Goal: Information Seeking & Learning: Stay updated

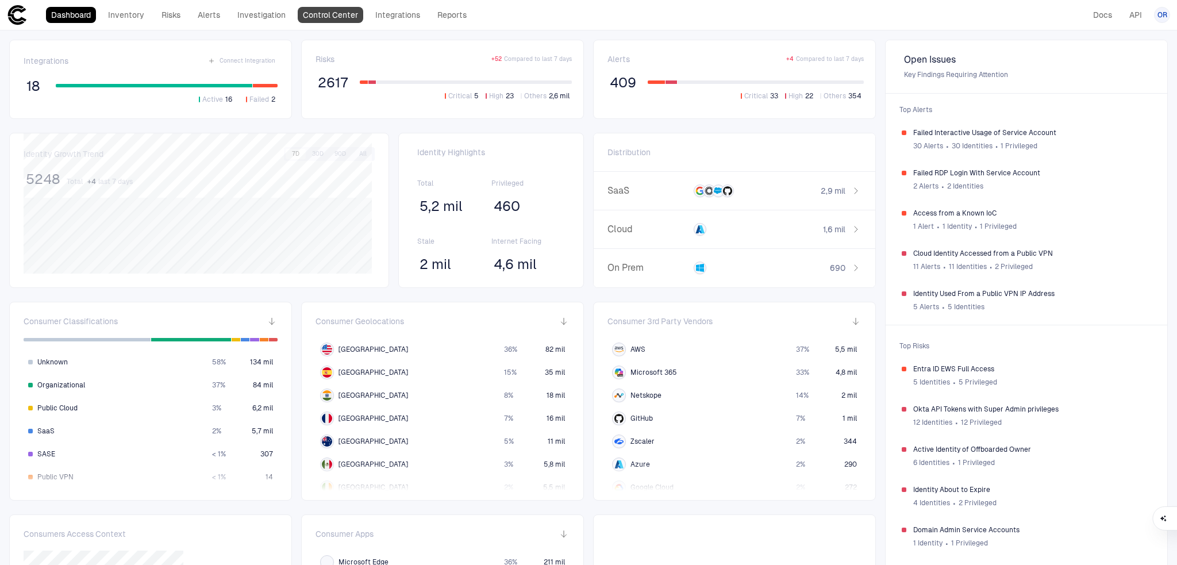
click at [321, 9] on link "Control Center" at bounding box center [331, 15] width 66 height 16
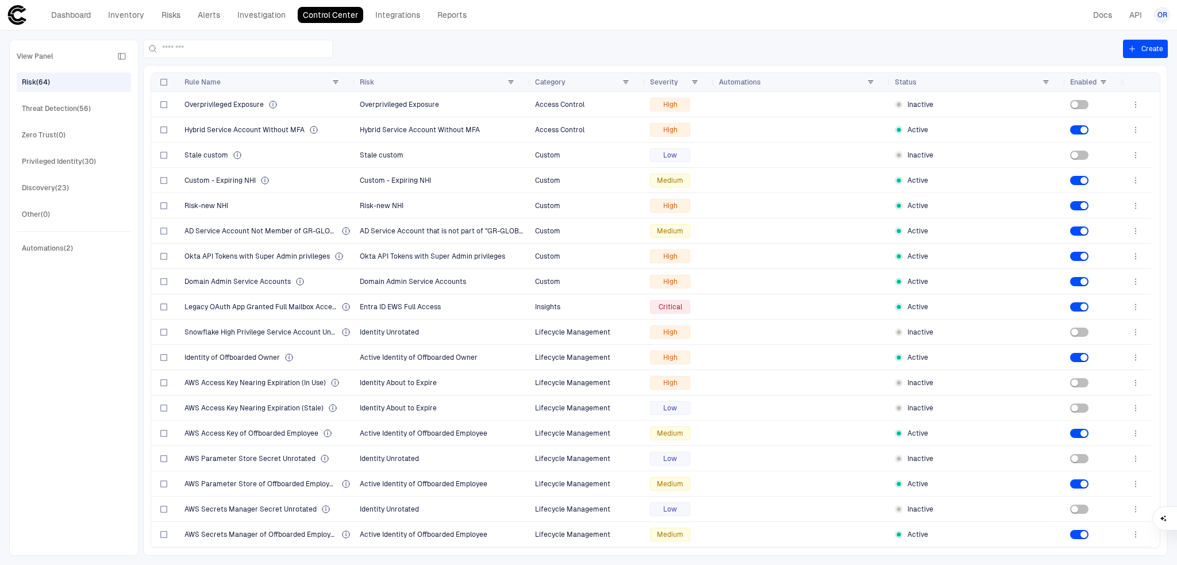
click at [67, 107] on div "Threat Detection (56)" at bounding box center [56, 108] width 69 height 10
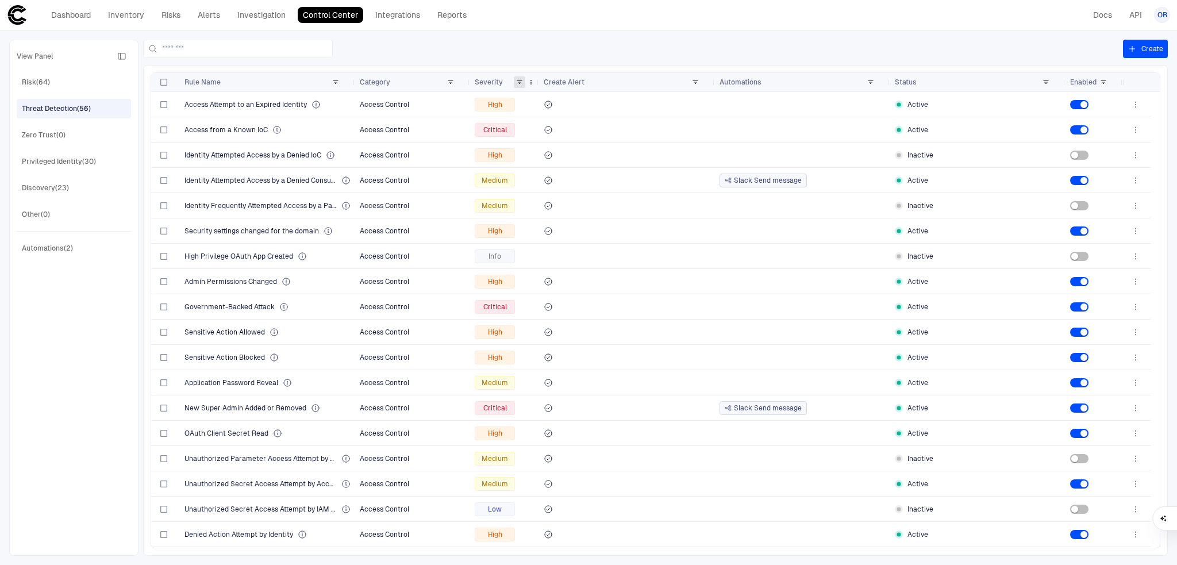
click at [519, 82] on span at bounding box center [519, 82] width 7 height 7
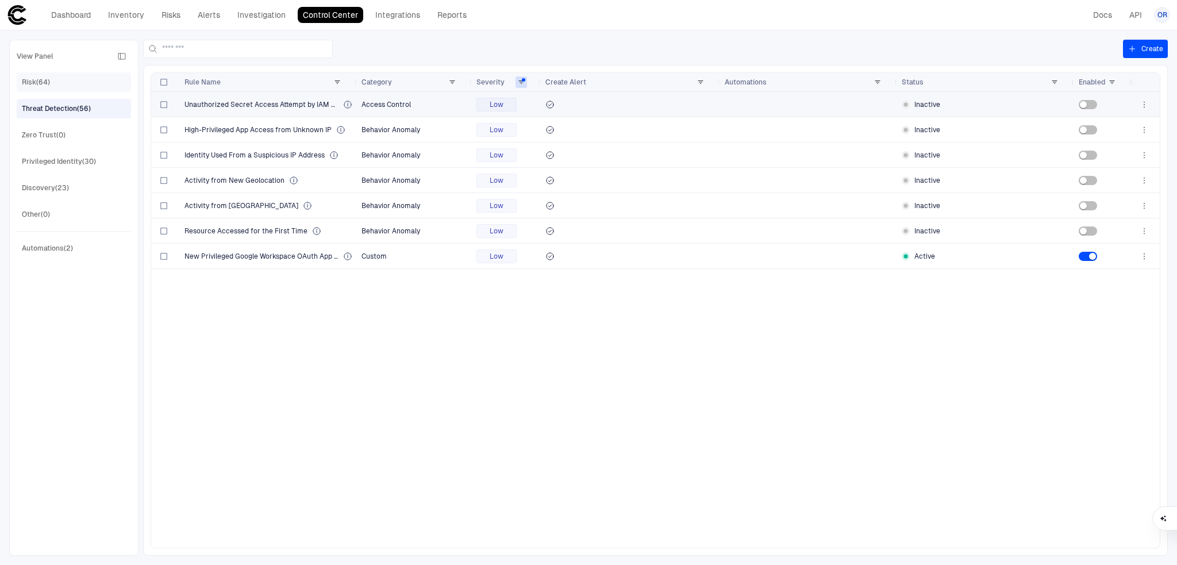
click at [44, 88] on span "Risk (64)" at bounding box center [36, 82] width 28 height 15
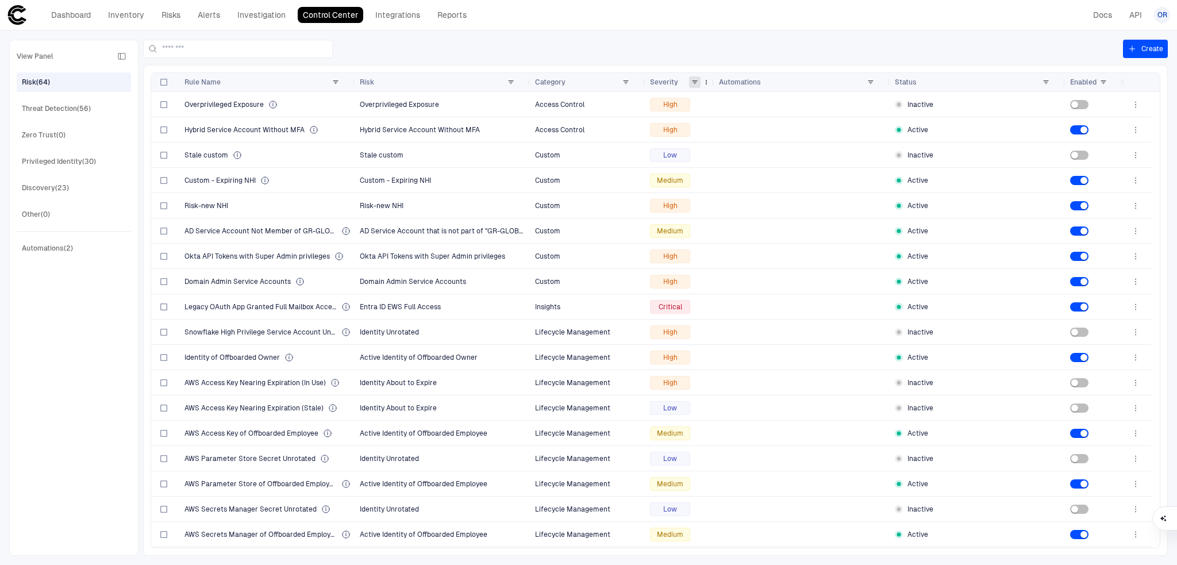
click at [692, 80] on span at bounding box center [694, 82] width 7 height 7
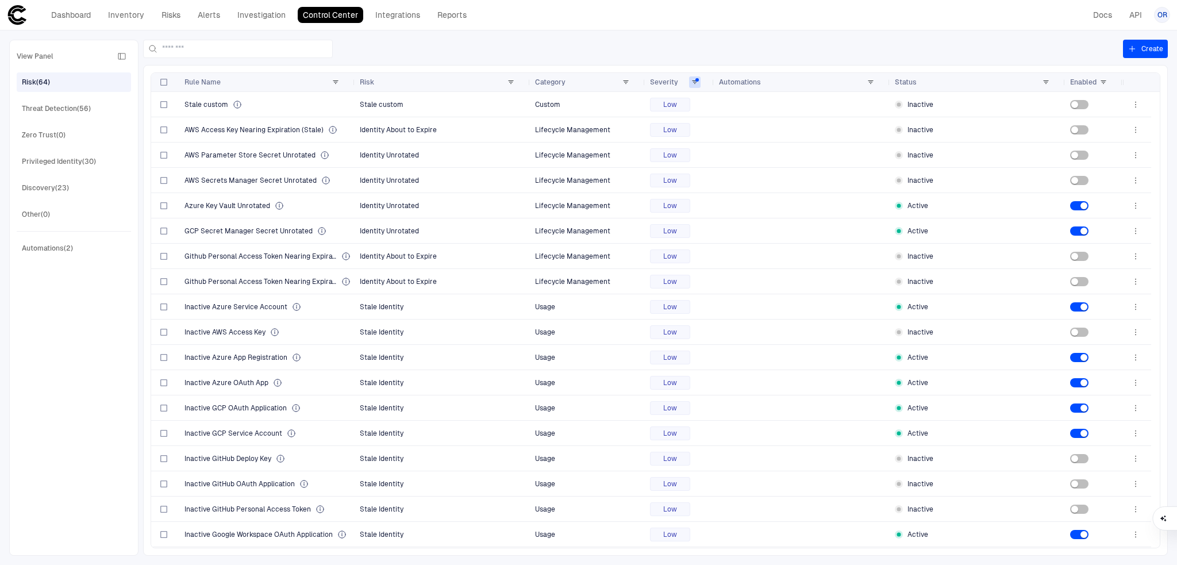
click at [472, 49] on div at bounding box center [633, 49] width 980 height 18
click at [1096, 82] on div "Enabled" at bounding box center [1085, 82] width 30 height 13
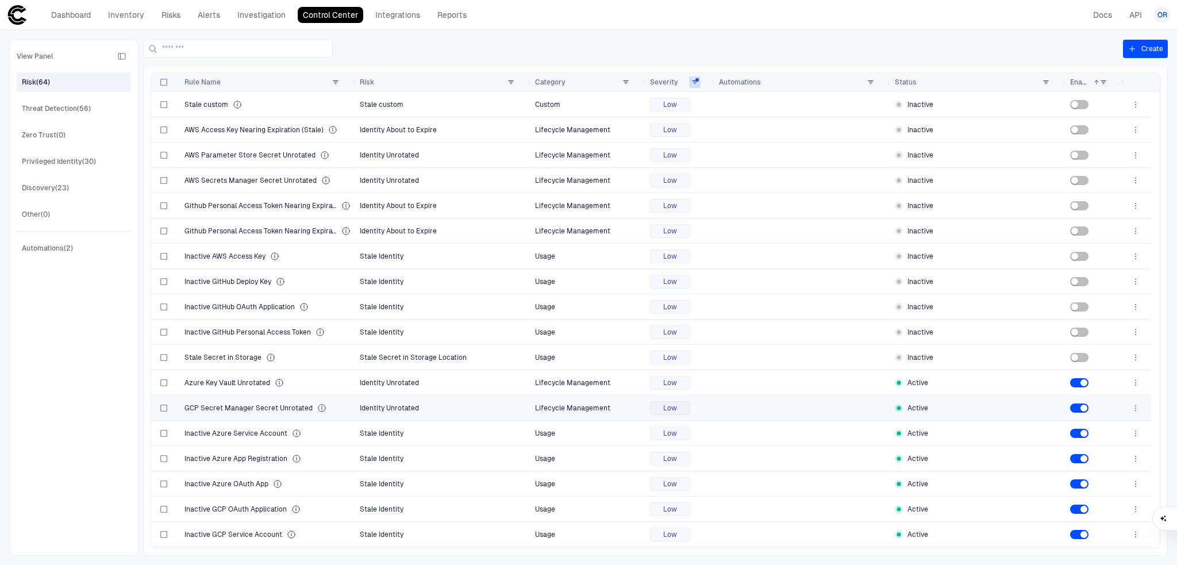
scroll to position [99, 0]
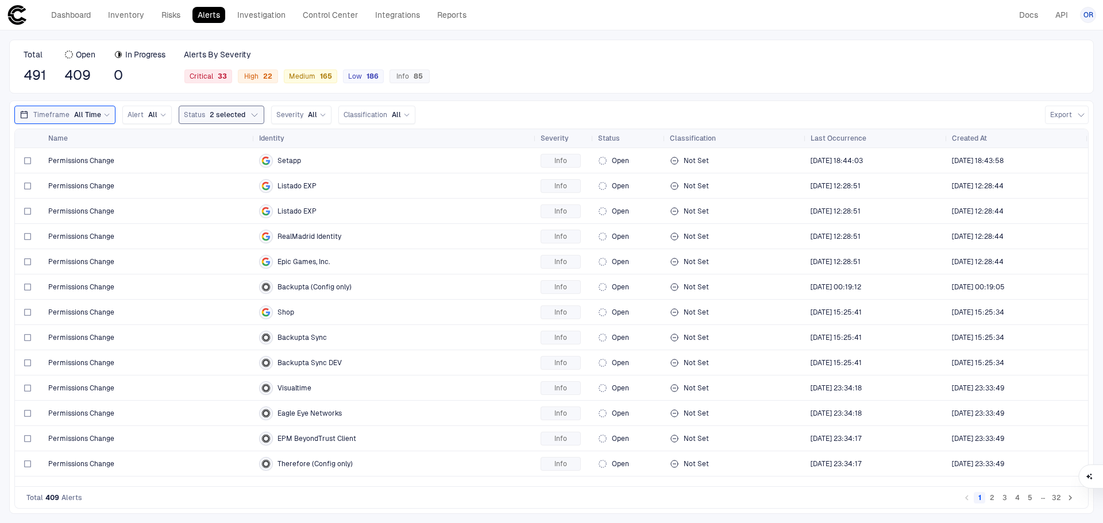
click at [205, 113] on div "Status 2 selected" at bounding box center [214, 114] width 61 height 9
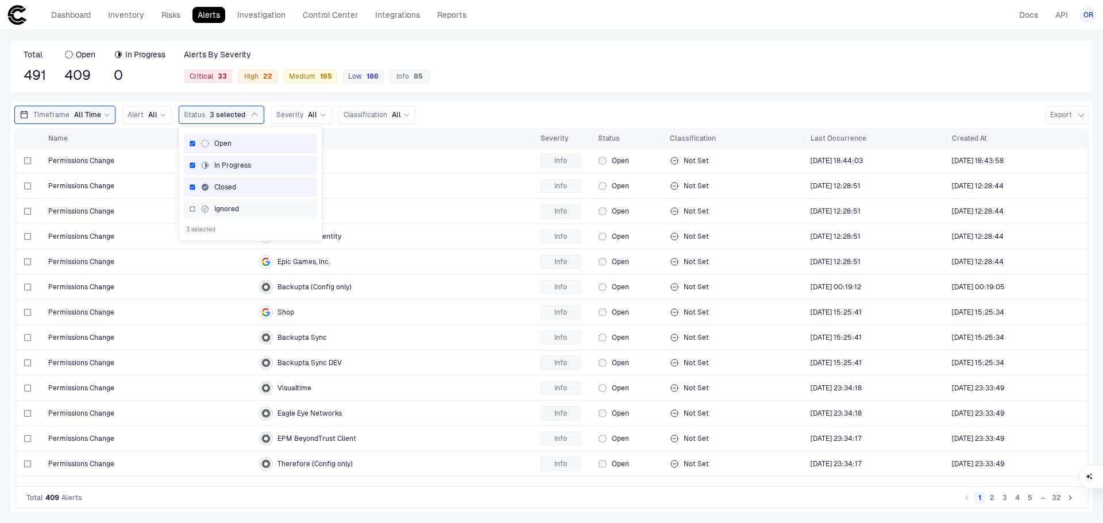
click at [187, 214] on div "Ignored" at bounding box center [250, 209] width 133 height 20
click at [521, 77] on div "Total 491 Open 409 In Progress 0 Alerts By Severity Critical 33 High 22 Medium …" at bounding box center [551, 67] width 1085 height 54
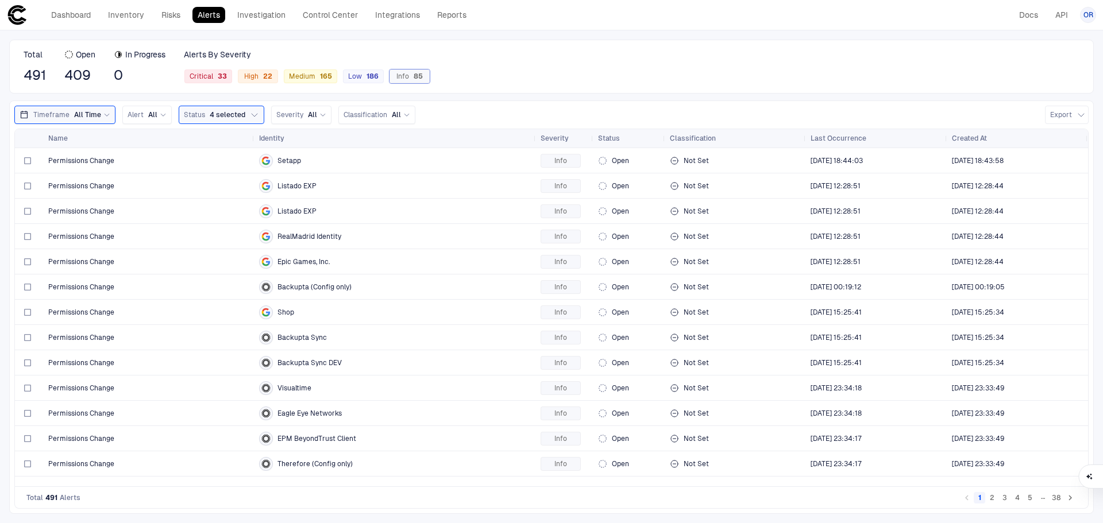
click at [401, 79] on span "Info 85" at bounding box center [409, 76] width 26 height 9
